Goal: Task Accomplishment & Management: Manage account settings

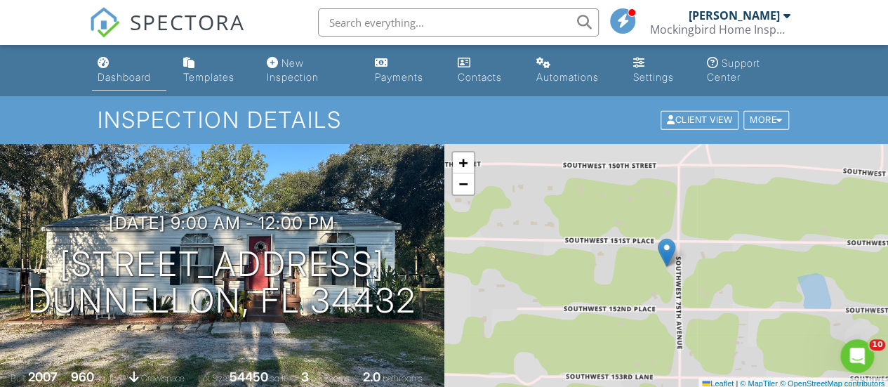
click at [112, 60] on link "Dashboard" at bounding box center [129, 71] width 74 height 40
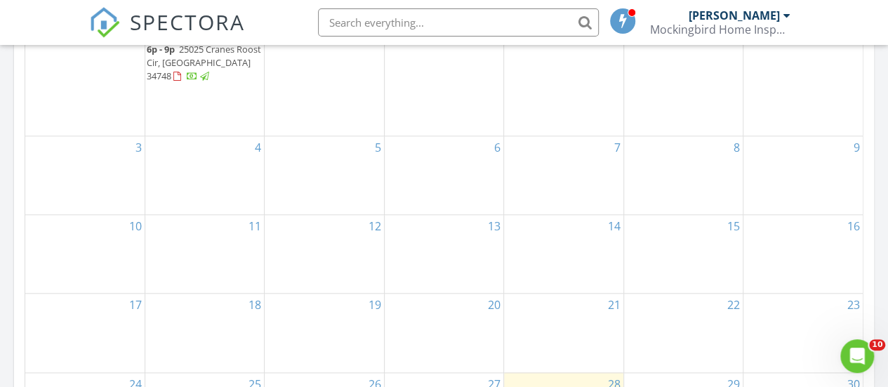
scroll to position [921, 0]
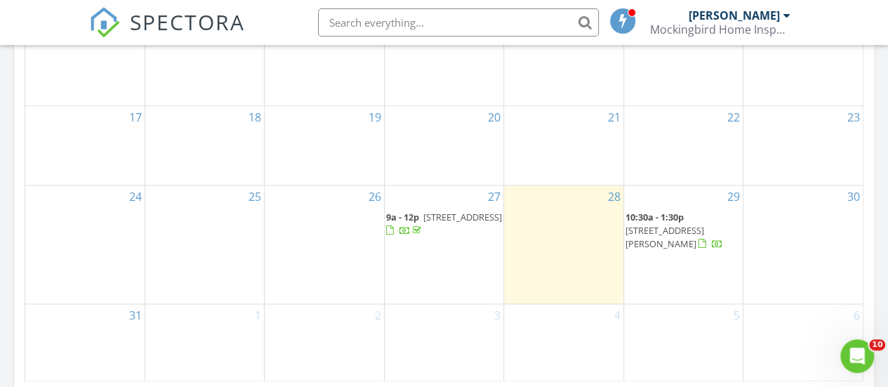
click at [702, 232] on span "4093 Giorgio Dr, Winter Haven 33884" at bounding box center [664, 237] width 79 height 26
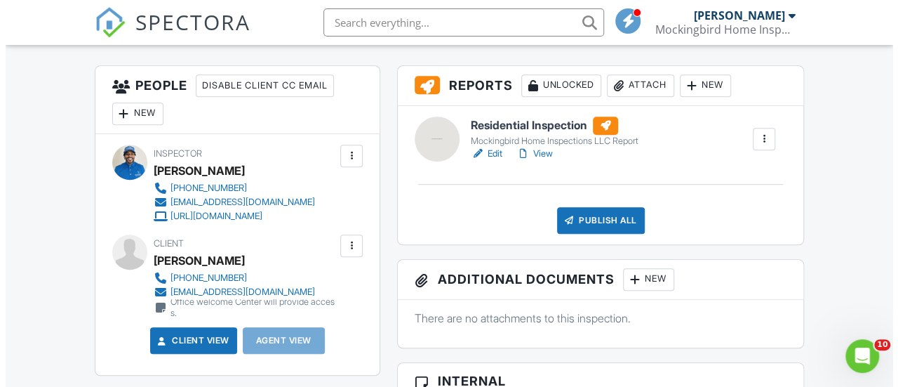
scroll to position [361, 0]
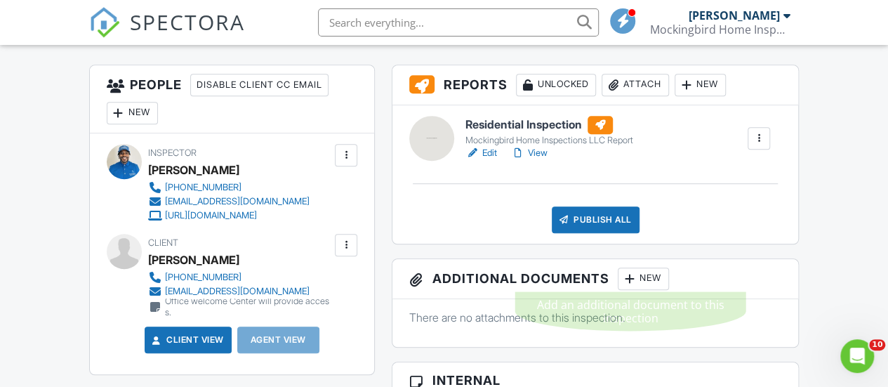
click at [636, 274] on div at bounding box center [629, 279] width 14 height 14
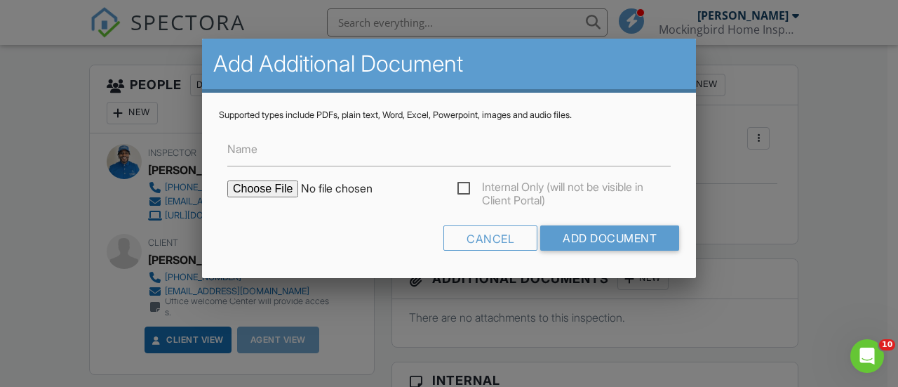
click at [263, 189] on input "file" at bounding box center [346, 188] width 239 height 17
click at [277, 189] on input "file" at bounding box center [346, 188] width 239 height 17
type input "C:\fakepath\4093 Giorgio Dr Winter Haven Property Search.pdf"
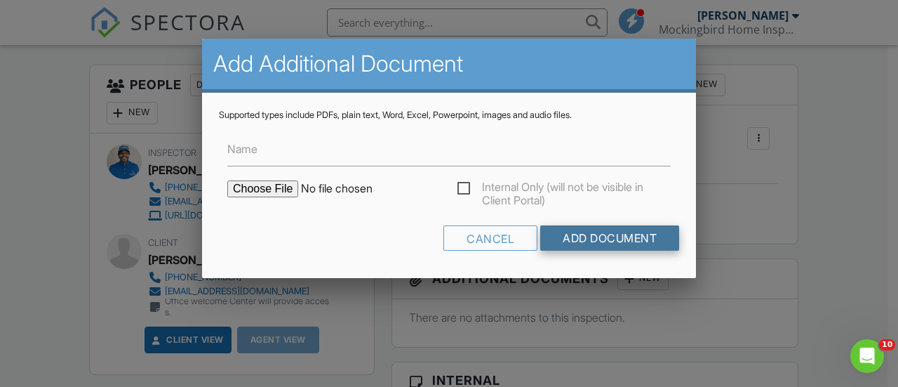
click at [603, 246] on input "Add Document" at bounding box center [609, 237] width 139 height 25
